Goal: Task Accomplishment & Management: Manage account settings

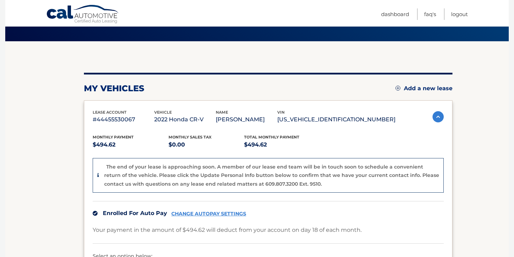
scroll to position [136, 0]
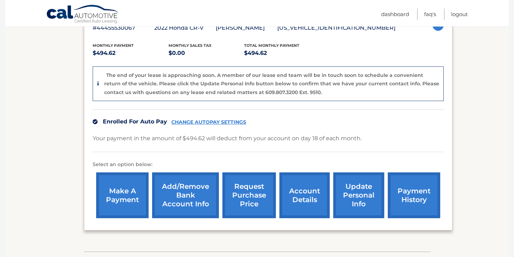
click at [221, 123] on link "CHANGE AUTOPAY SETTINGS" at bounding box center [208, 122] width 75 height 6
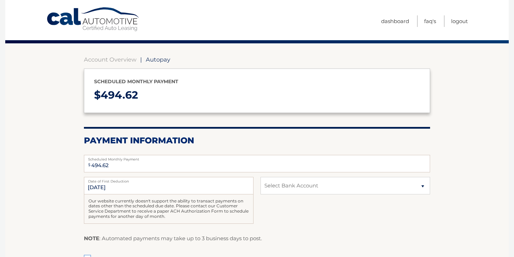
scroll to position [106, 0]
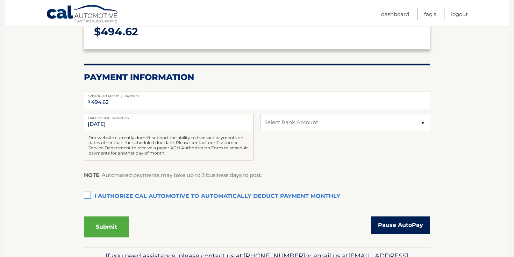
click at [390, 220] on link "Pause AutoPay" at bounding box center [400, 224] width 59 height 17
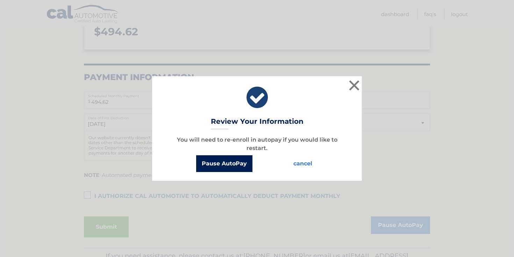
click at [212, 166] on button "Pause AutoPay" at bounding box center [224, 163] width 56 height 17
